Goal: Transaction & Acquisition: Book appointment/travel/reservation

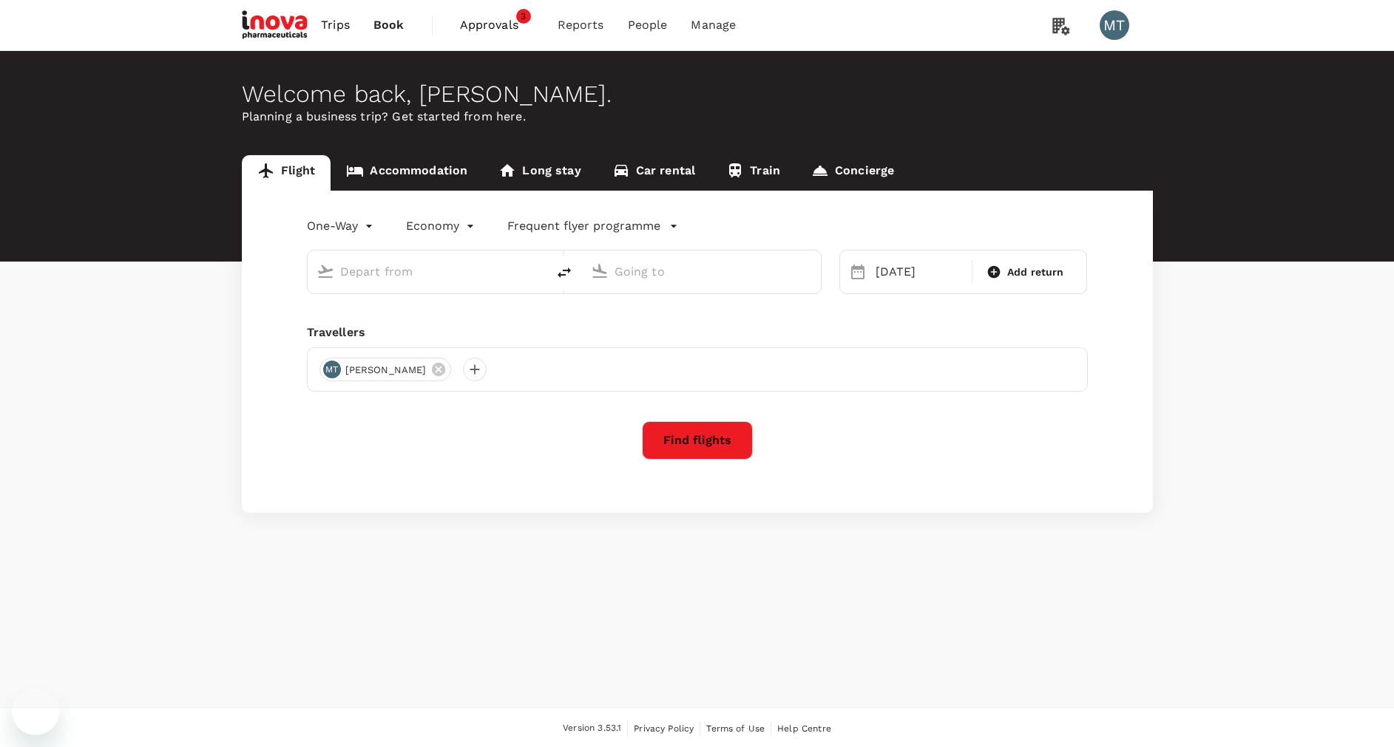
type input "Soekarno-Hatta Intl (CGK)"
type input "[PERSON_NAME] (SRG)"
type input "Soekarno-Hatta Intl (CGK)"
type input "[PERSON_NAME] (SRG)"
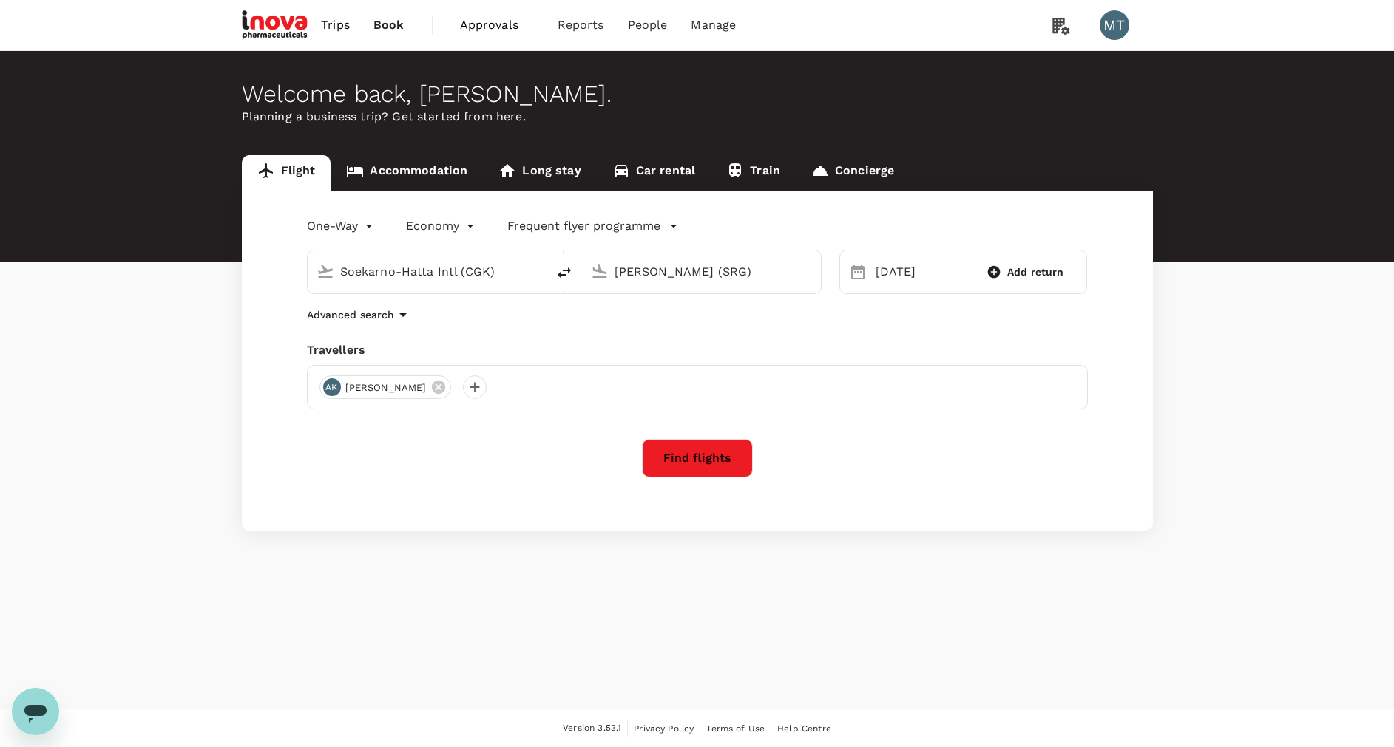
click at [495, 272] on input "Soekarno-Hatta Intl (CGK)" at bounding box center [427, 271] width 175 height 23
drag, startPoint x: 464, startPoint y: 332, endPoint x: 476, endPoint y: 324, distance: 15.0
click at [464, 331] on p "[GEOGRAPHIC_DATA] Intl" at bounding box center [448, 329] width 259 height 15
type input "[GEOGRAPHIC_DATA] Intl (KNO)"
click at [634, 276] on input "[PERSON_NAME] (SRG)" at bounding box center [701, 271] width 175 height 23
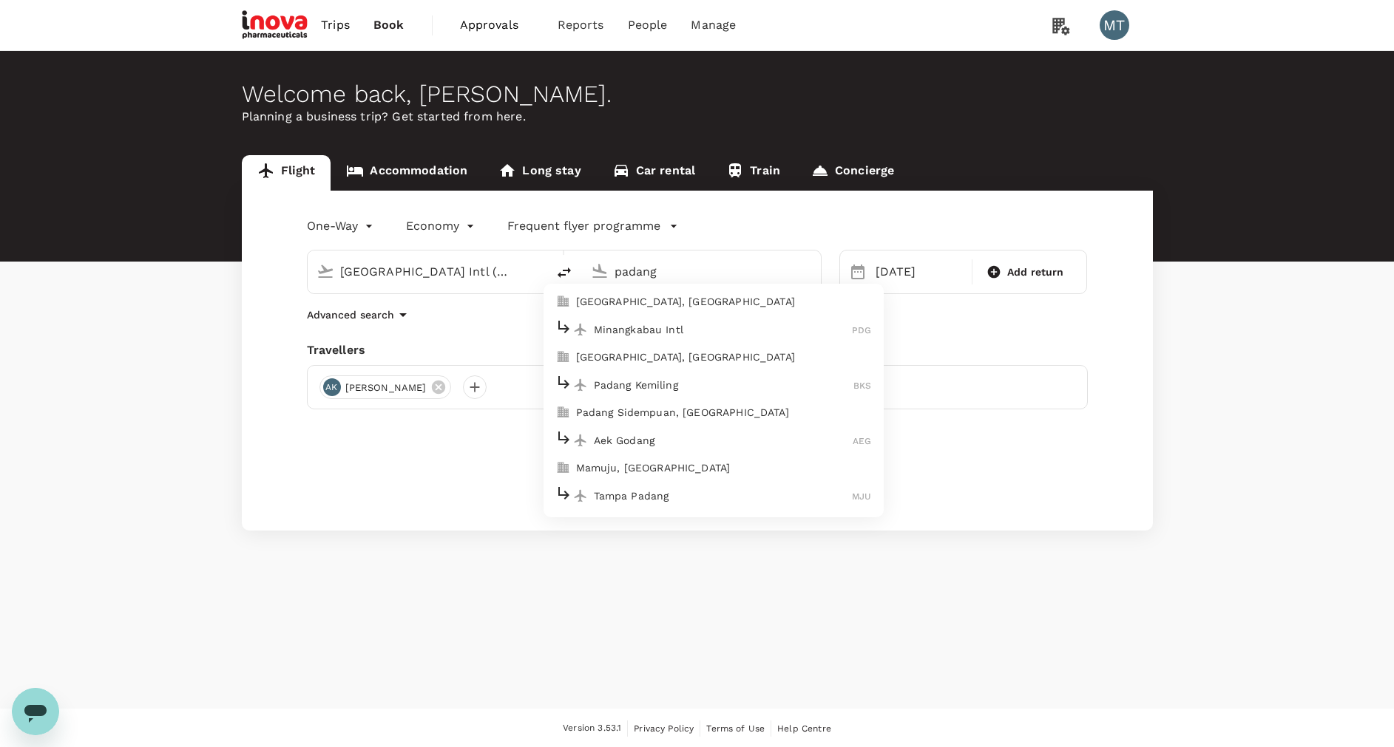
click at [628, 296] on p "[GEOGRAPHIC_DATA], [GEOGRAPHIC_DATA]" at bounding box center [724, 301] width 296 height 15
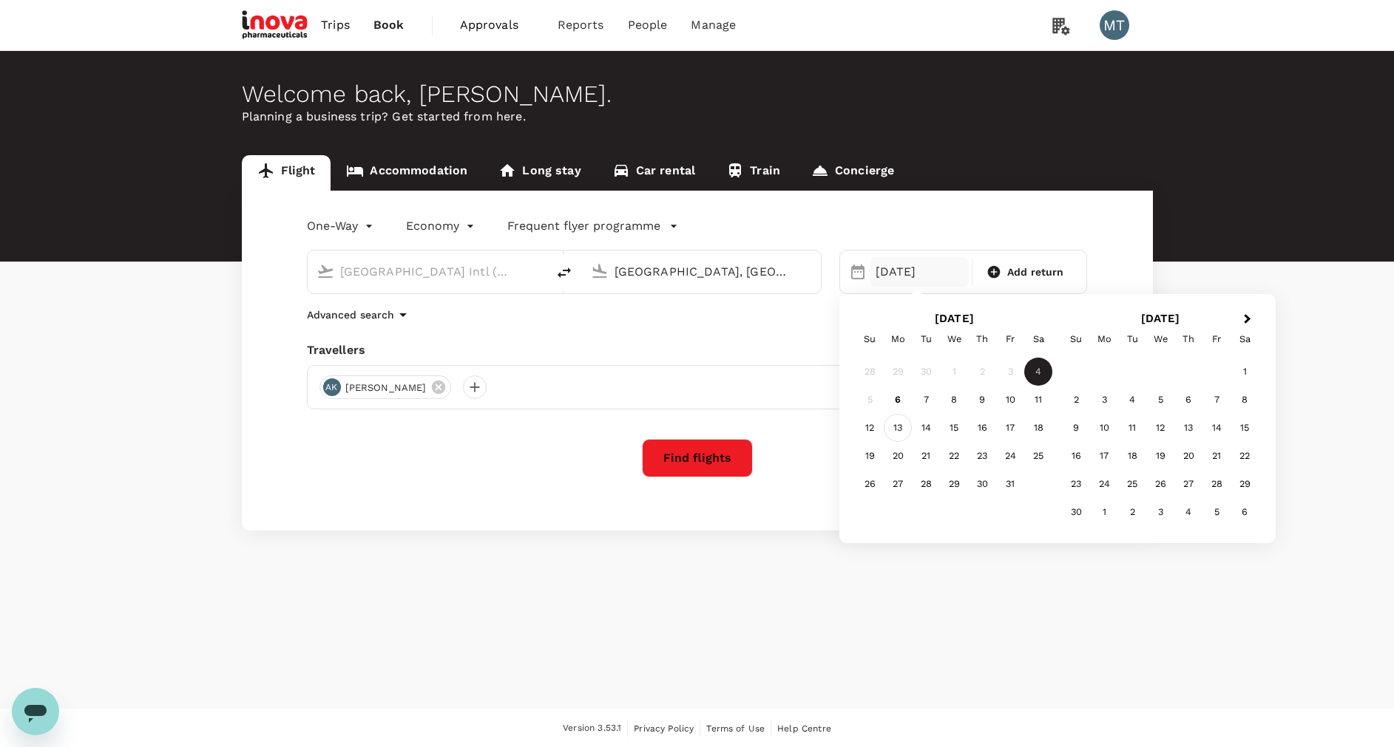
type input "[GEOGRAPHIC_DATA], [GEOGRAPHIC_DATA] (any)"
click at [901, 427] on div "13" at bounding box center [898, 428] width 28 height 28
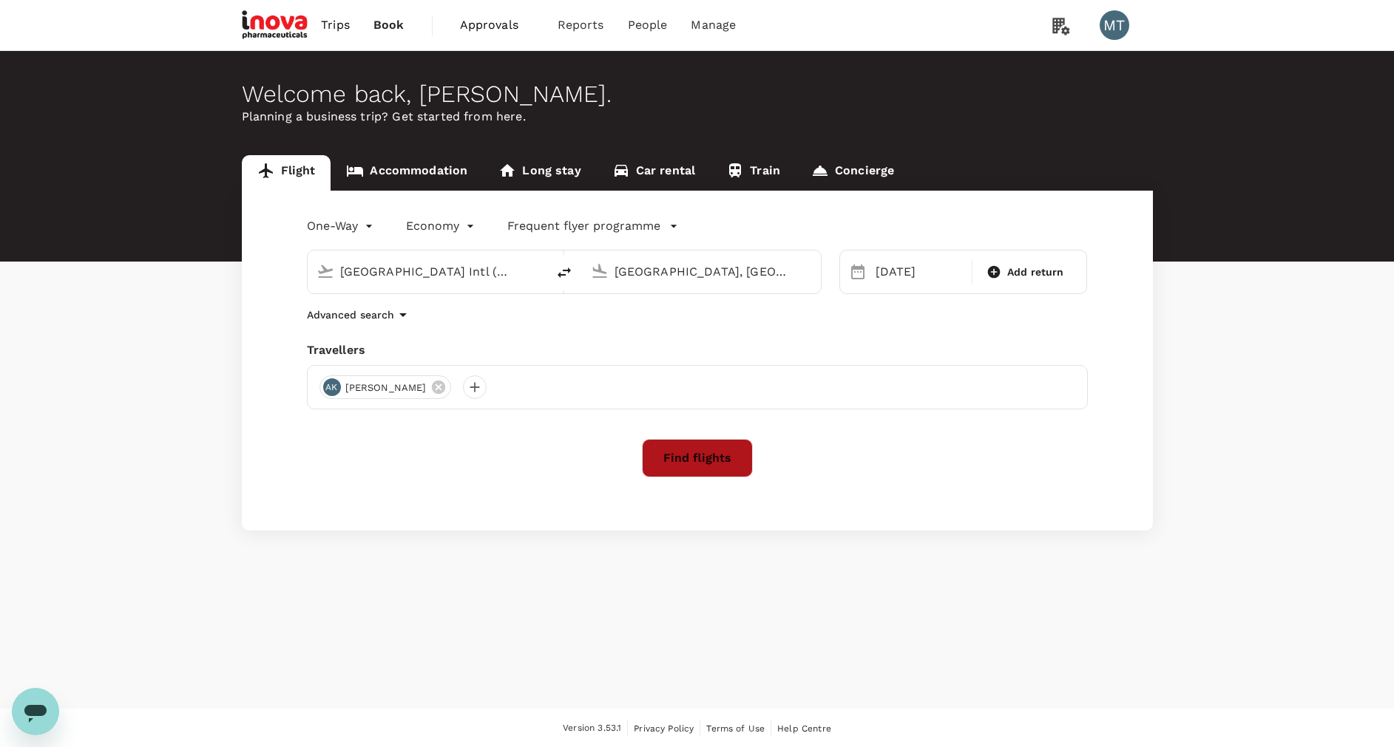
click at [685, 458] on button "Find flights" at bounding box center [697, 458] width 111 height 38
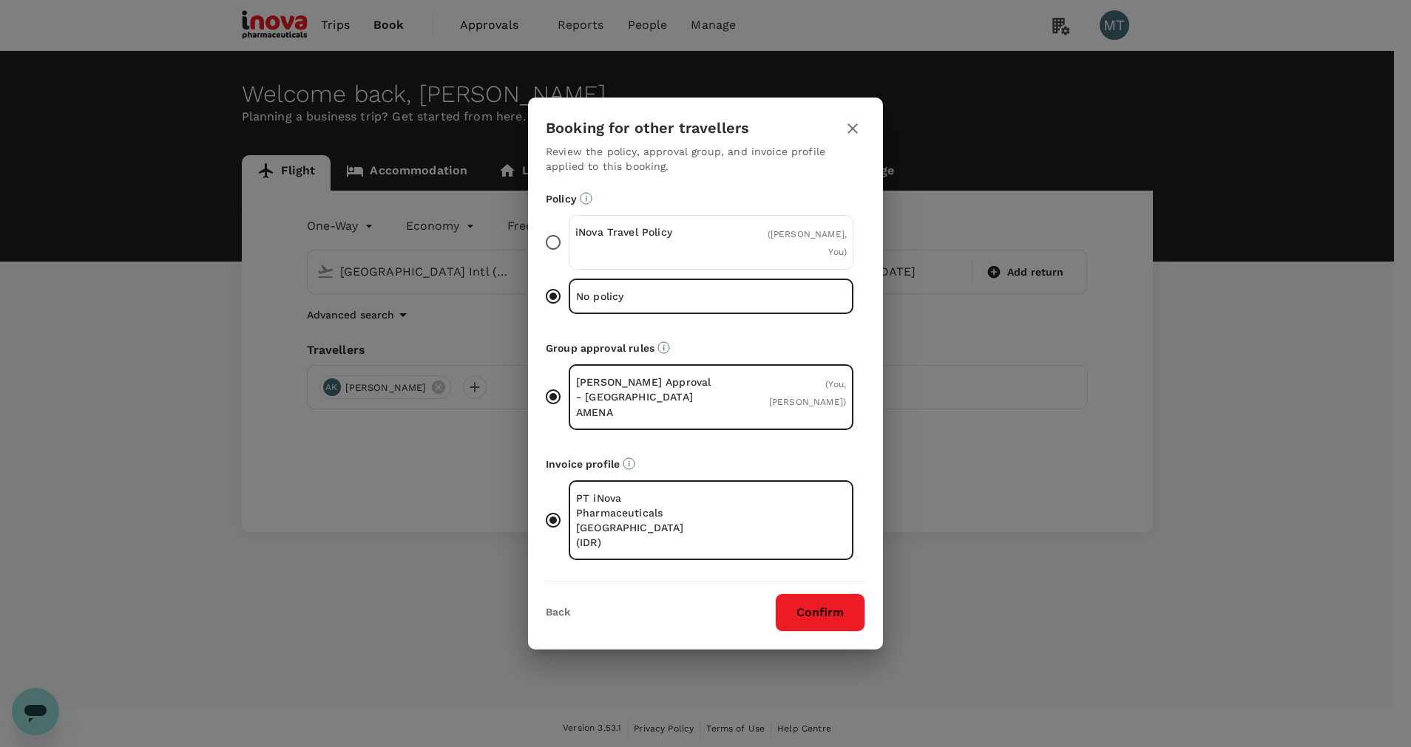
click at [702, 260] on div "iNova Travel Policy" at bounding box center [643, 242] width 136 height 35
click at [569, 258] on input "iNova Travel Policy ( [PERSON_NAME], You )" at bounding box center [553, 242] width 31 height 31
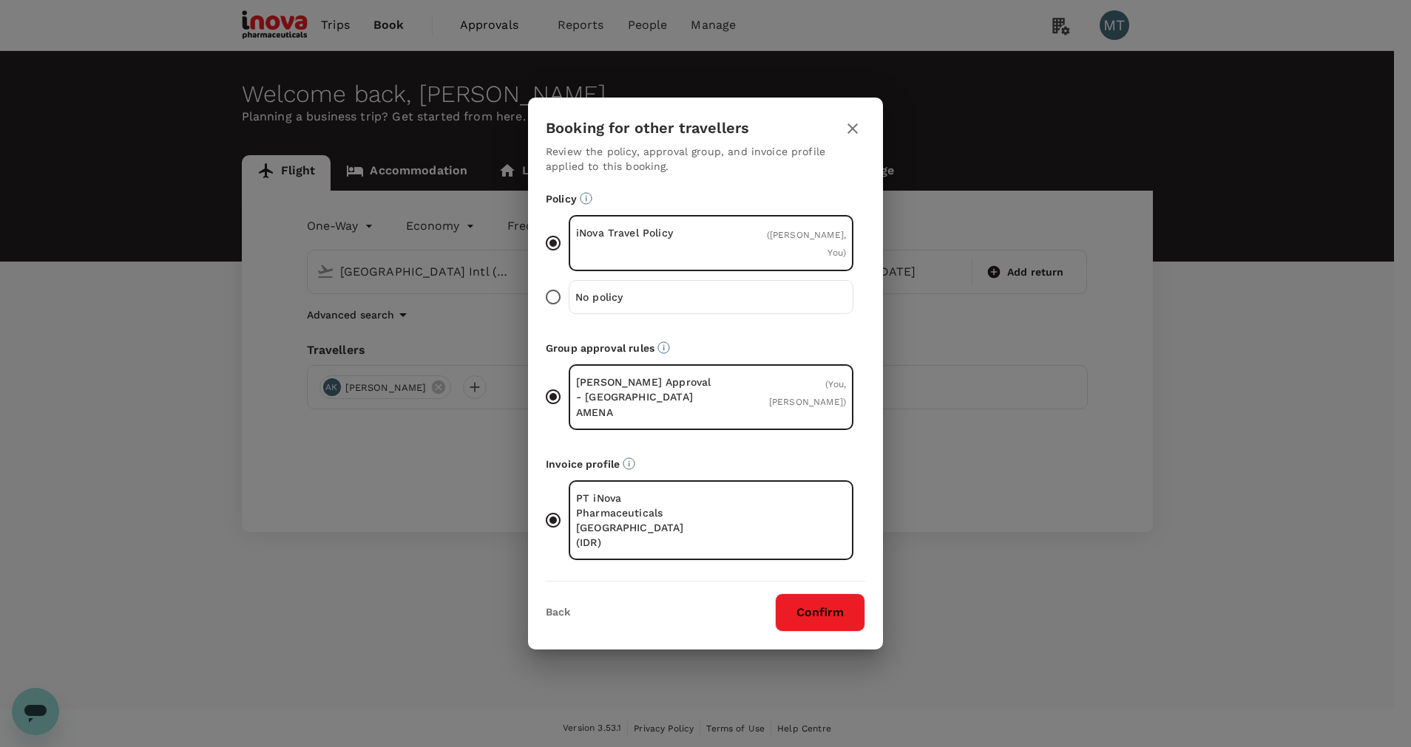
click at [824, 594] on button "Confirm" at bounding box center [820, 613] width 90 height 38
